Goal: Find specific page/section: Locate a particular part of the current website

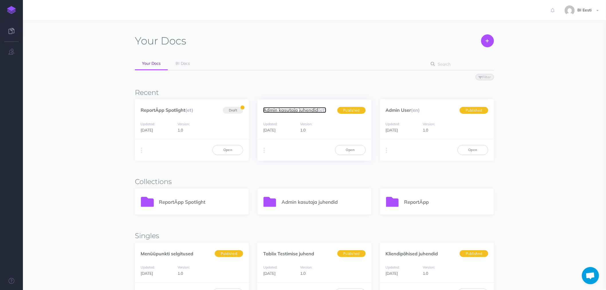
click at [287, 107] on link "Admin kasutaja juhendid (et)" at bounding box center [294, 110] width 63 height 6
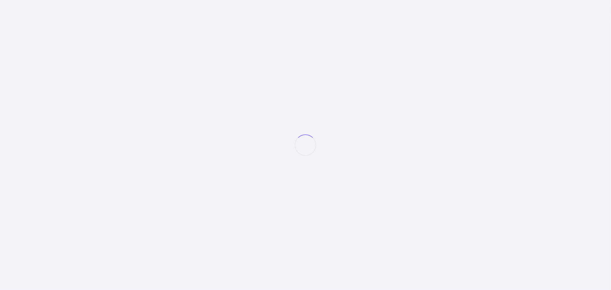
select select "et"
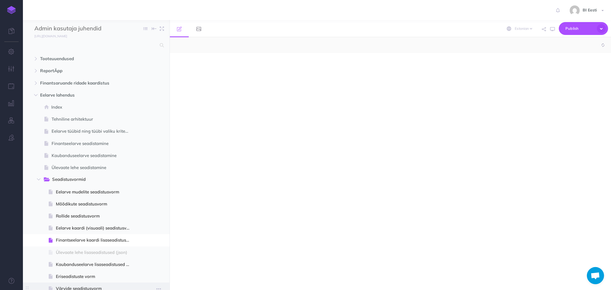
scroll to position [151, 0]
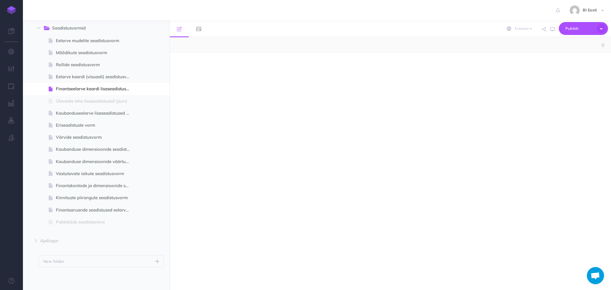
select select "null"
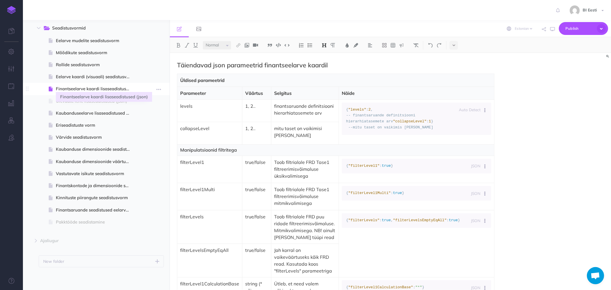
click at [82, 90] on span "Finantseelarve kaardi lisaseadistused (json)" at bounding box center [95, 88] width 79 height 7
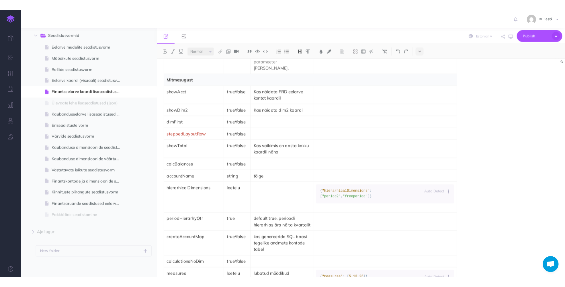
scroll to position [477, 0]
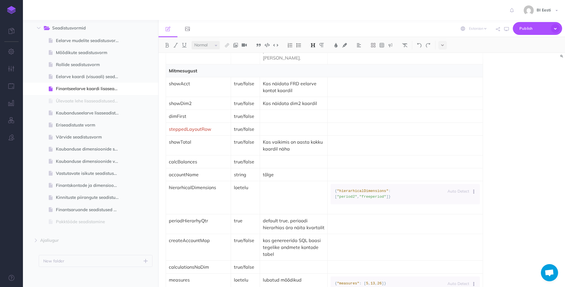
click at [546, 173] on div "Täiendavad json parameetrid finantseelarve kaardil Üldised parameetrid Parameet…" at bounding box center [361, 170] width 406 height 234
